Goal: Entertainment & Leisure: Consume media (video, audio)

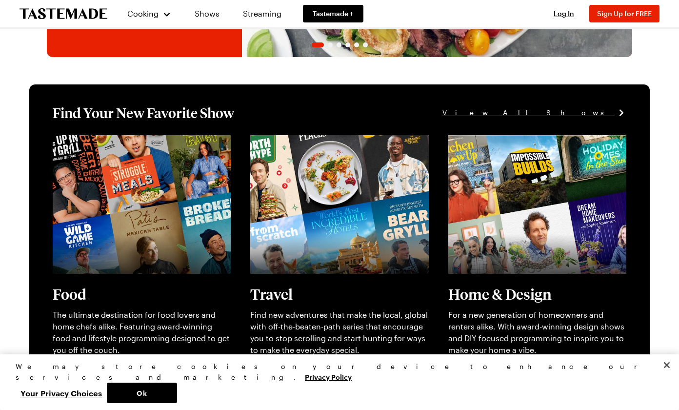
scroll to position [218, 0]
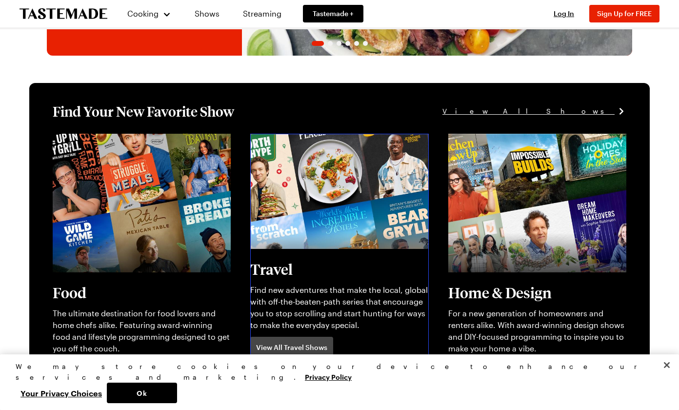
click at [317, 144] on link "View full content for [object Object]" at bounding box center [316, 139] width 133 height 9
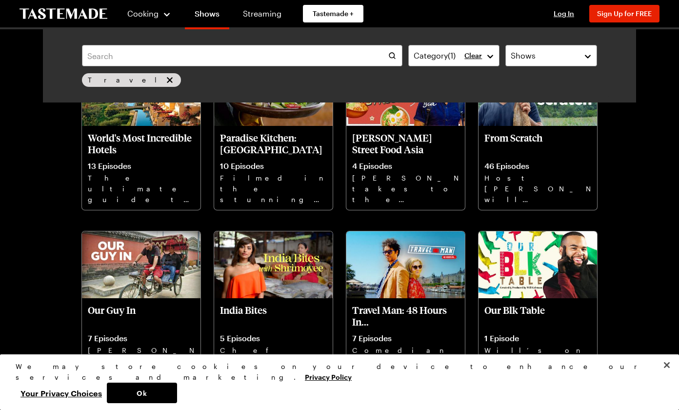
scroll to position [461, 0]
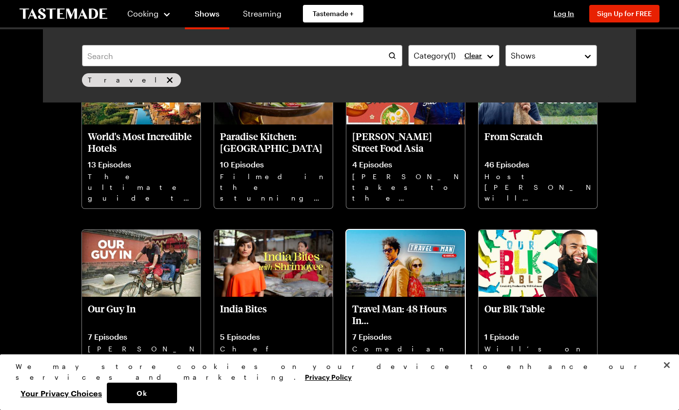
click at [399, 262] on img at bounding box center [405, 263] width 119 height 67
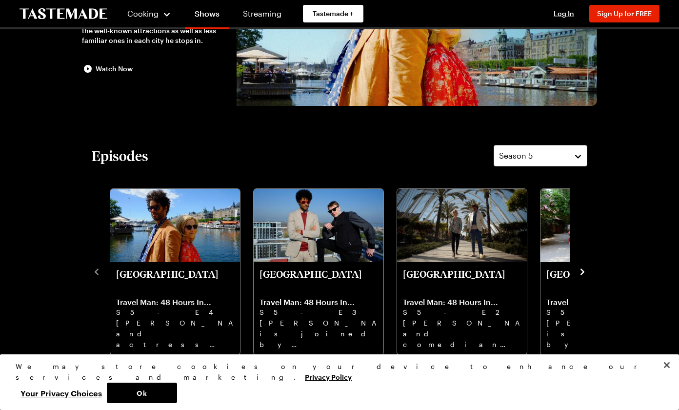
scroll to position [160, 0]
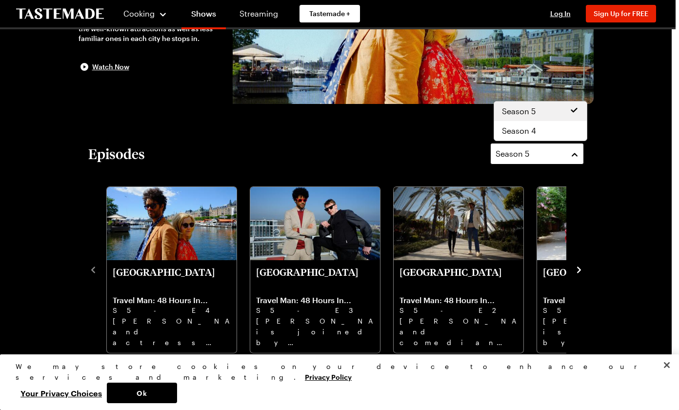
click at [522, 157] on span "Season 5" at bounding box center [513, 154] width 34 height 12
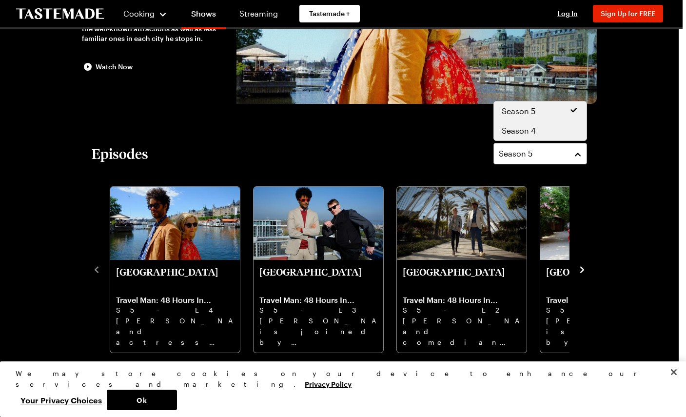
click at [525, 134] on span "Season 4" at bounding box center [519, 131] width 34 height 12
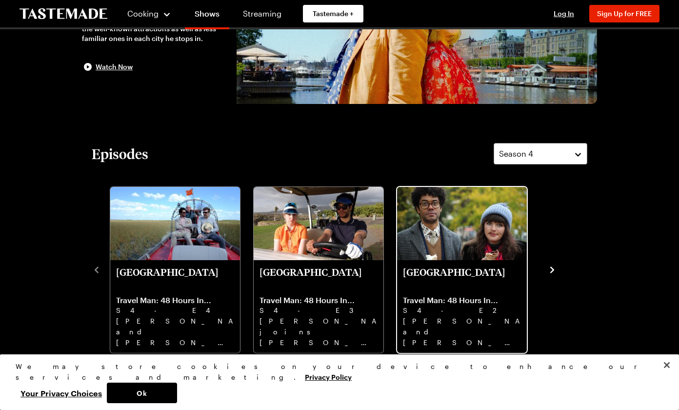
scroll to position [142, 0]
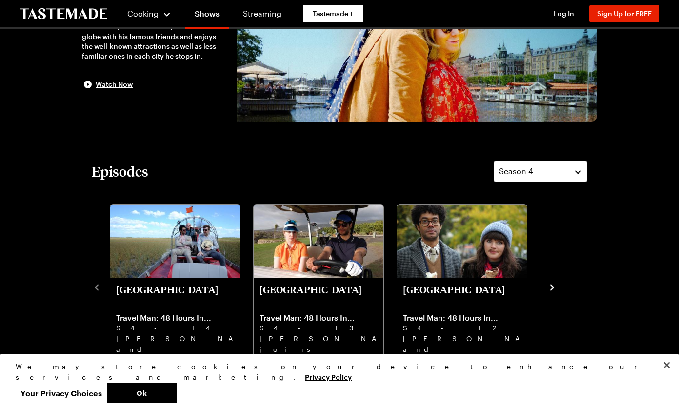
click at [549, 283] on icon "navigate to next item" at bounding box center [552, 287] width 10 height 10
click at [552, 286] on icon "navigate to next item" at bounding box center [552, 287] width 4 height 6
click at [664, 376] on button "Close" at bounding box center [666, 364] width 21 height 21
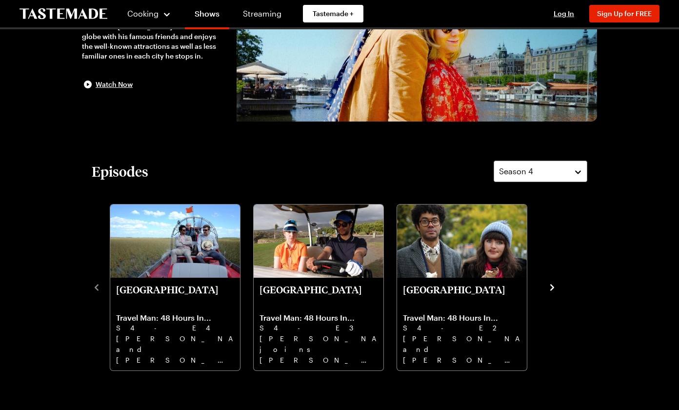
click at [550, 288] on icon "navigate to next item" at bounding box center [552, 287] width 10 height 10
click at [552, 288] on icon "navigate to next item" at bounding box center [552, 287] width 4 height 6
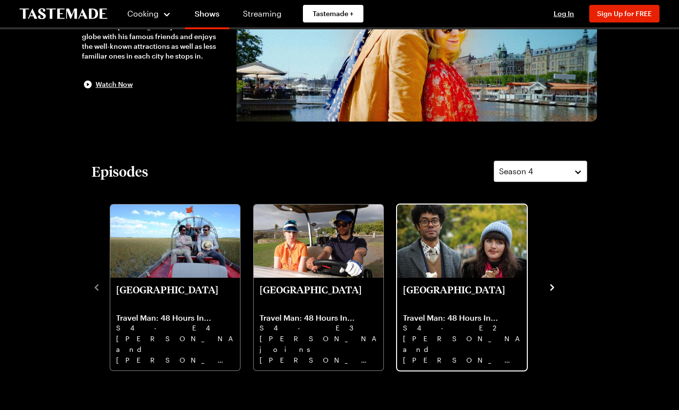
scroll to position [142, 3]
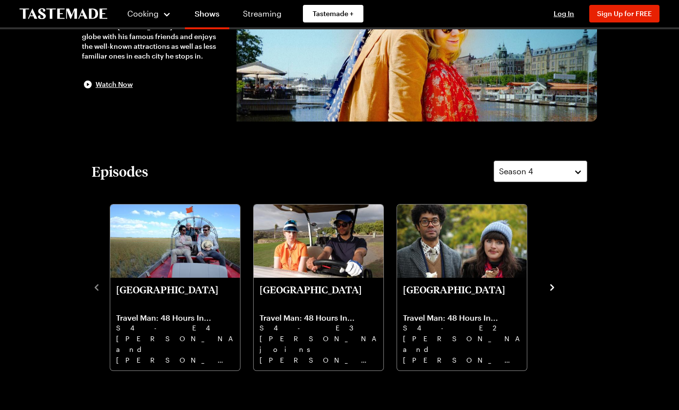
click at [547, 288] on icon "navigate to next item" at bounding box center [552, 287] width 10 height 10
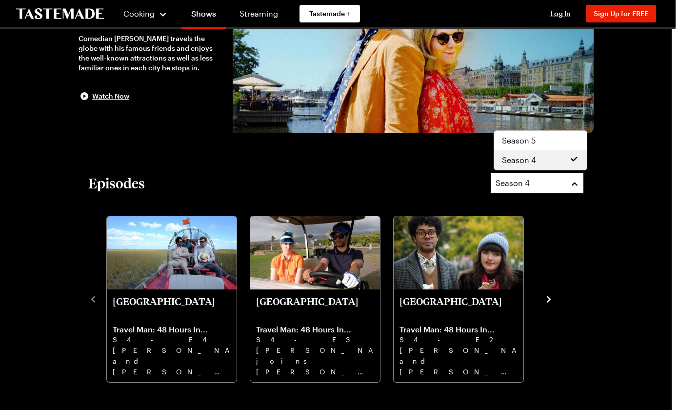
click at [529, 187] on span "Season 4" at bounding box center [513, 183] width 34 height 12
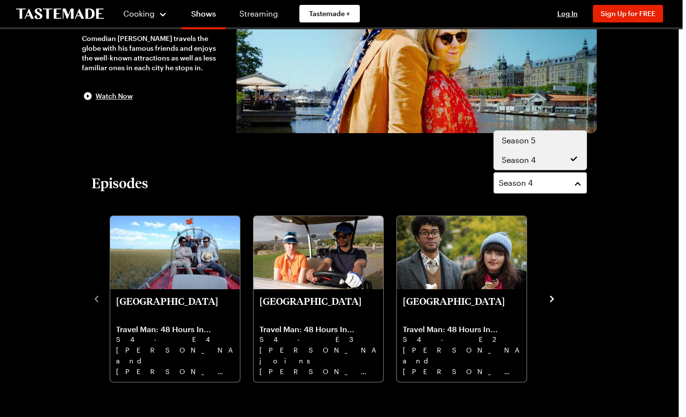
click at [515, 137] on span "Season 5" at bounding box center [519, 141] width 34 height 12
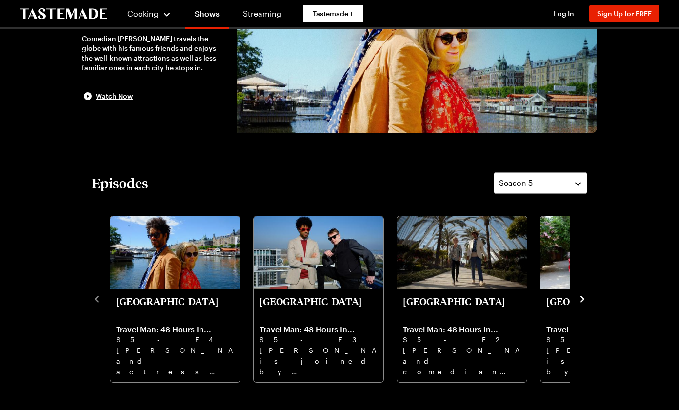
click at [581, 301] on icon "navigate to next item" at bounding box center [583, 299] width 4 height 6
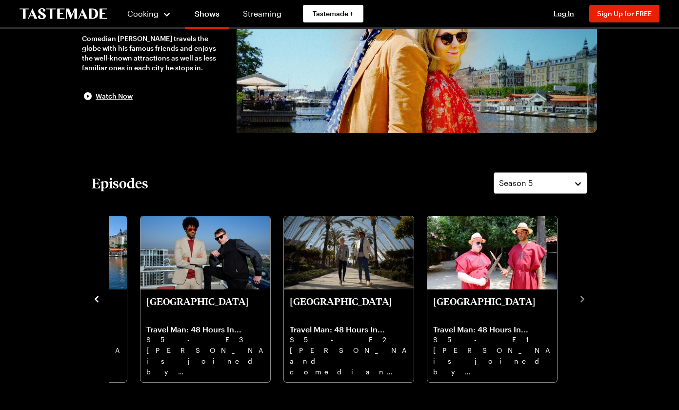
click at [96, 298] on icon "navigate to previous item" at bounding box center [97, 299] width 4 height 6
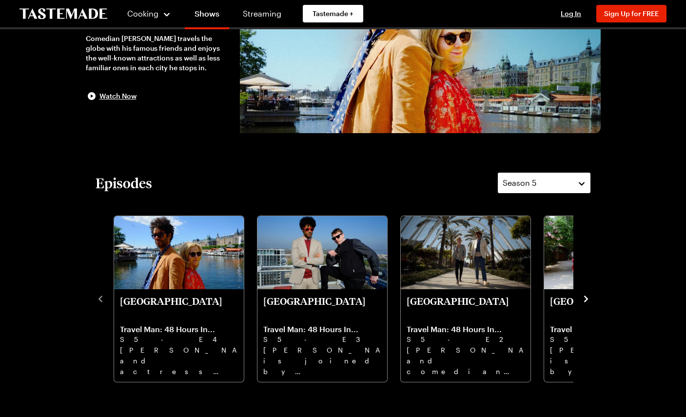
click at [517, 185] on span "Season 5" at bounding box center [520, 183] width 34 height 12
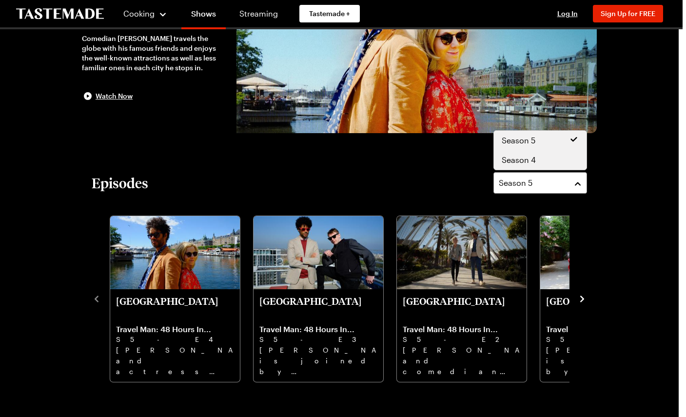
click at [521, 163] on span "Season 4" at bounding box center [519, 160] width 34 height 12
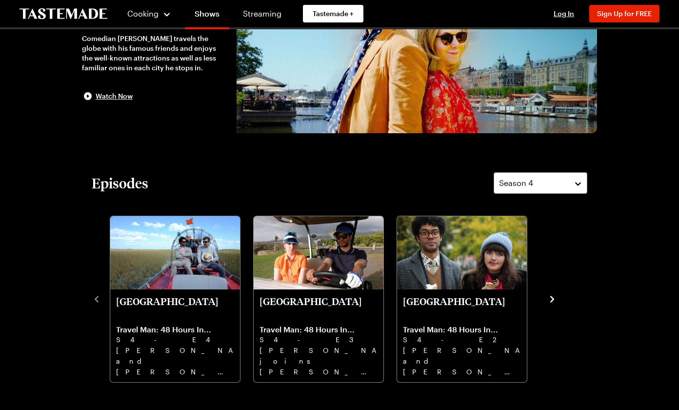
scroll to position [0, 0]
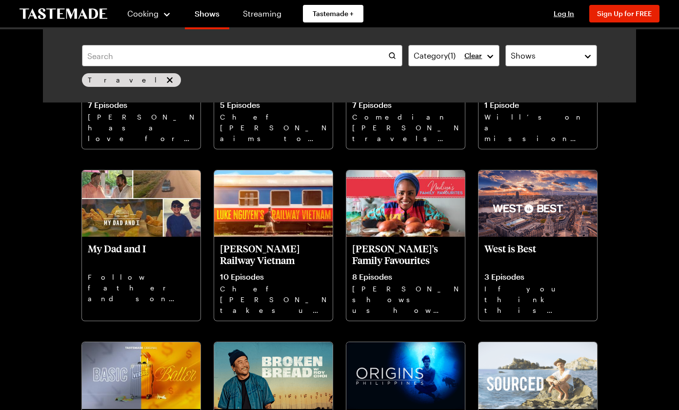
scroll to position [717, 0]
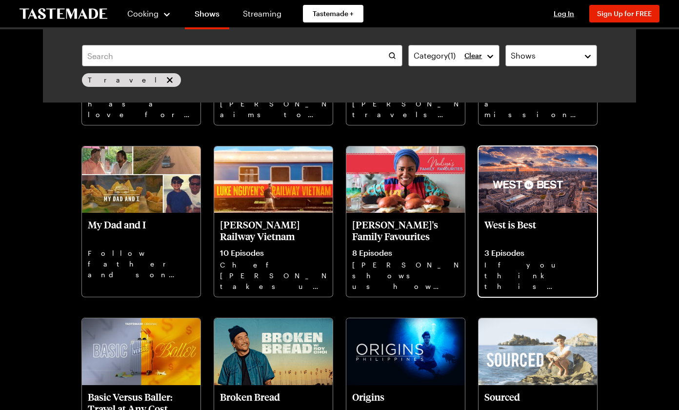
click at [528, 220] on p "West is Best" at bounding box center [537, 230] width 107 height 23
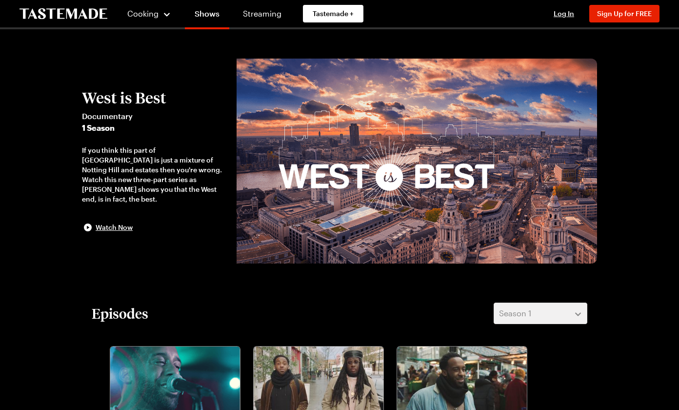
scroll to position [166, 0]
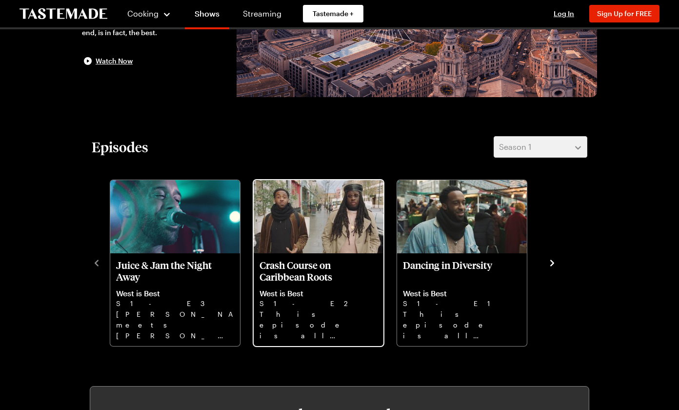
click at [333, 214] on img "Crash Course on Caribbean Roots" at bounding box center [319, 216] width 130 height 73
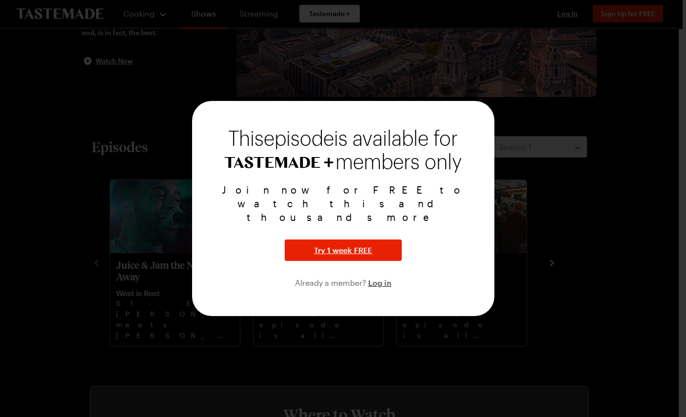
click at [28, 243] on div at bounding box center [343, 208] width 686 height 417
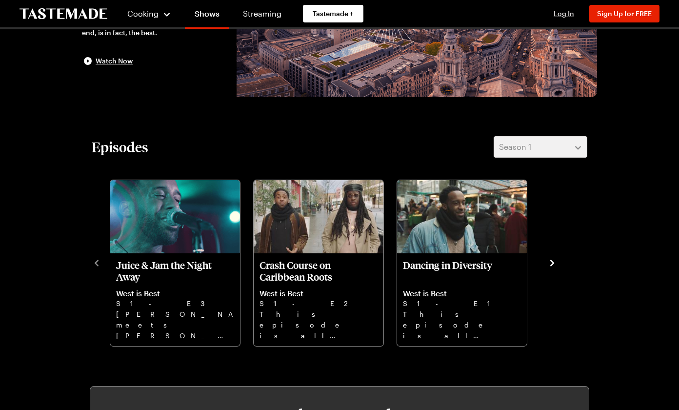
click at [564, 12] on span "Log In" at bounding box center [564, 13] width 20 height 8
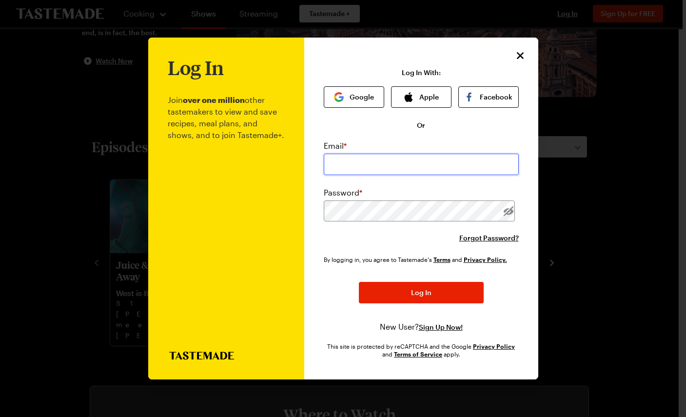
type input "walt+curiosity@wzjz.us"
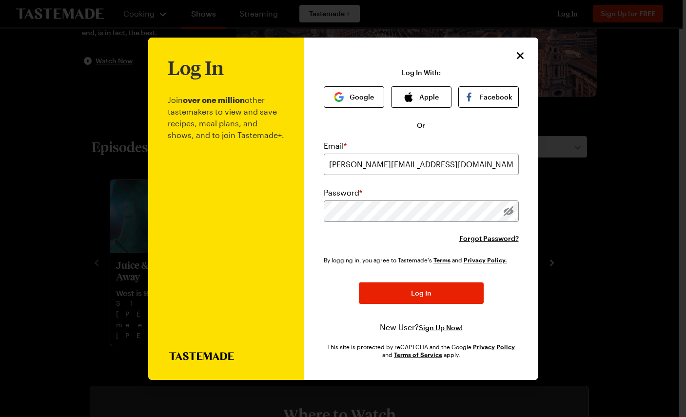
click at [41, 233] on div at bounding box center [343, 208] width 686 height 417
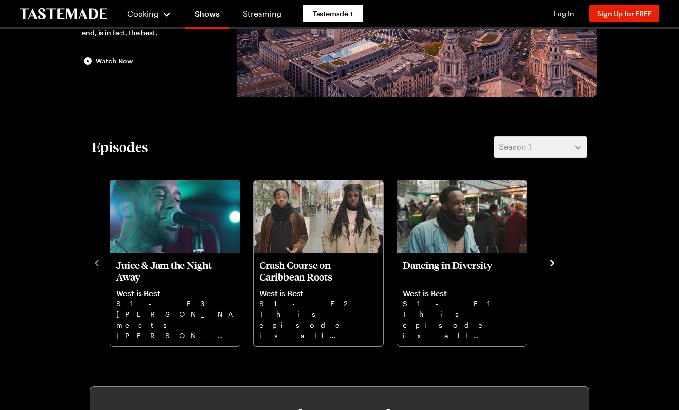
click at [563, 14] on span "Log In" at bounding box center [564, 13] width 20 height 8
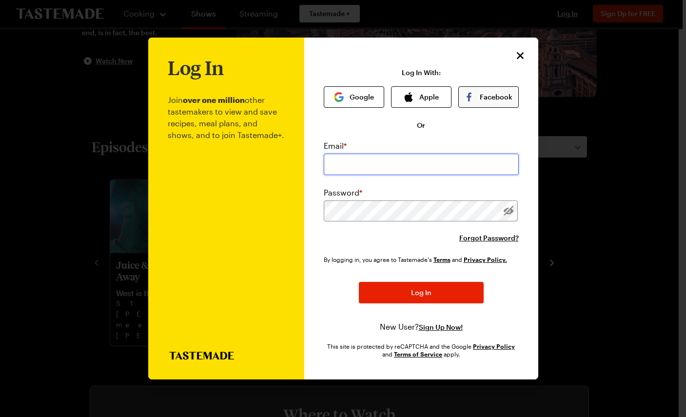
type input "walt+curiosity@wzjz.us"
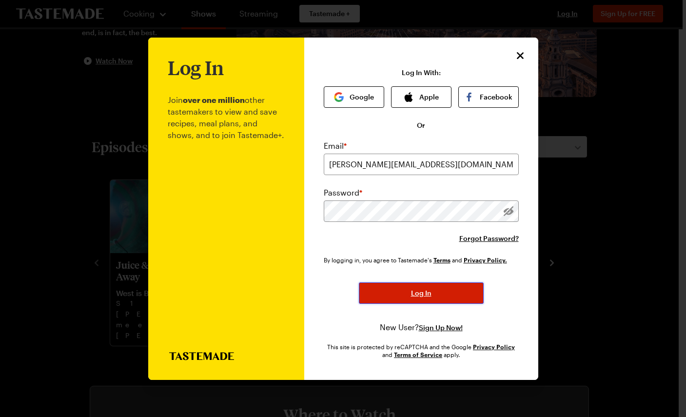
click at [422, 294] on span "Log In" at bounding box center [421, 293] width 20 height 10
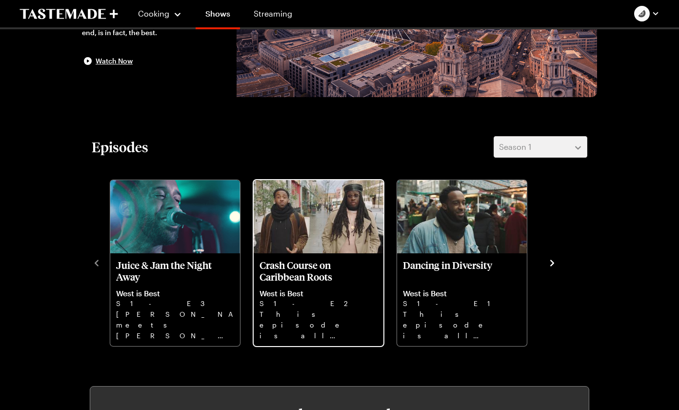
click at [352, 209] on img "Crash Course on Caribbean Roots" at bounding box center [319, 216] width 130 height 73
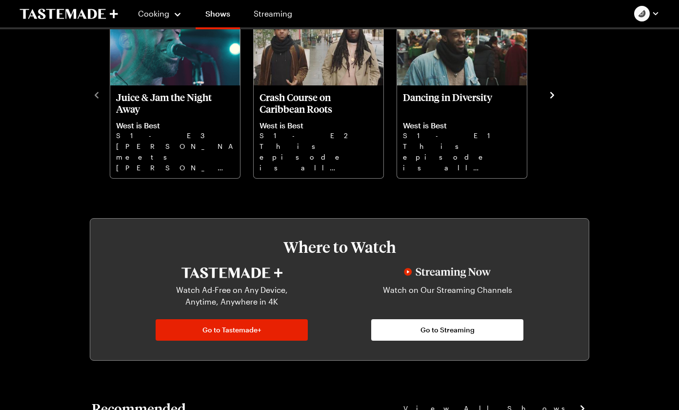
scroll to position [357, 0]
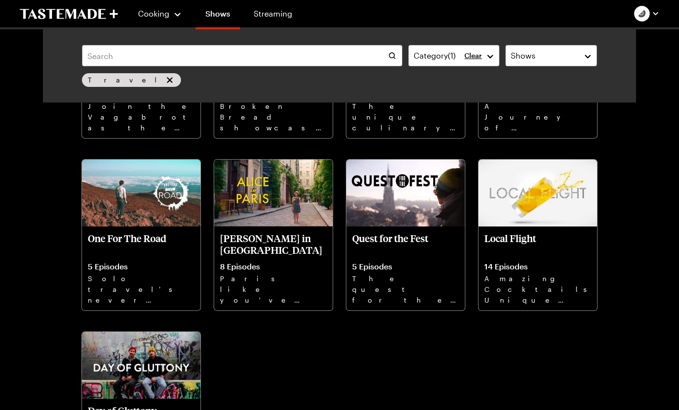
scroll to position [1030, 0]
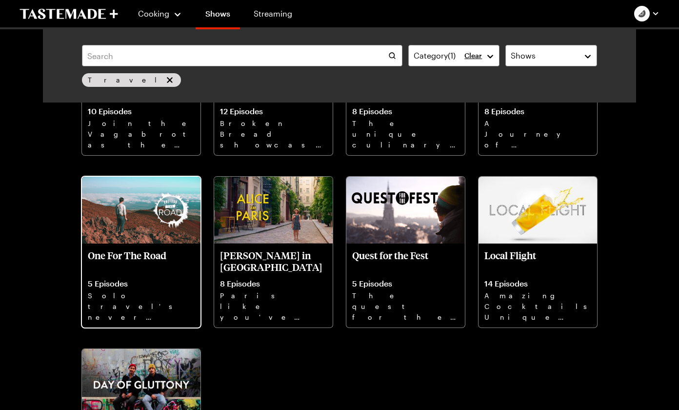
click at [100, 219] on img at bounding box center [141, 210] width 119 height 67
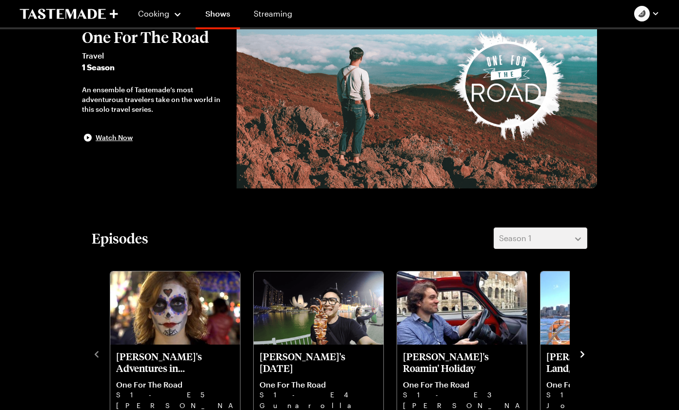
scroll to position [224, 0]
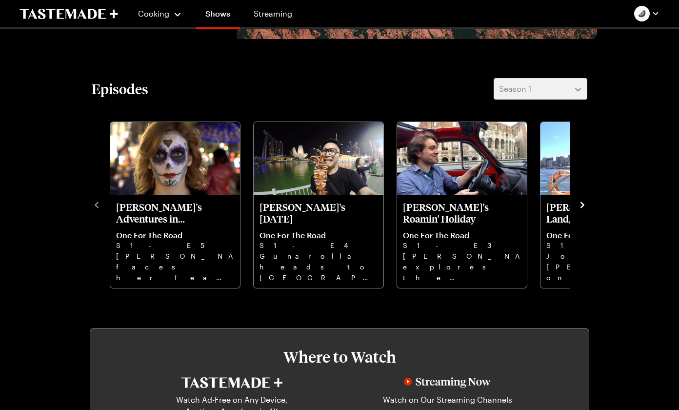
click at [583, 205] on icon "navigate to next item" at bounding box center [583, 204] width 4 height 6
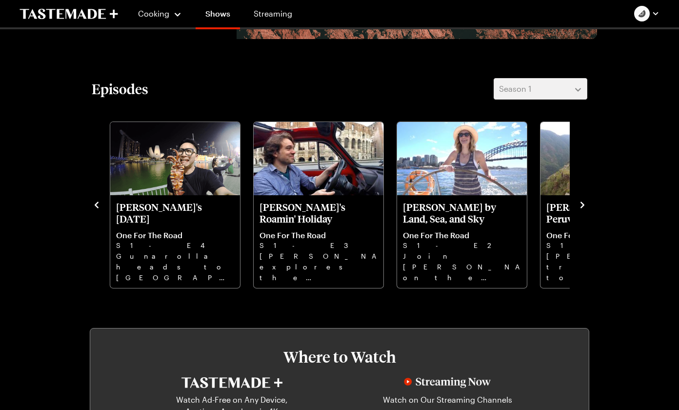
click at [583, 205] on icon "navigate to next item" at bounding box center [583, 204] width 4 height 6
